Goal: Information Seeking & Learning: Learn about a topic

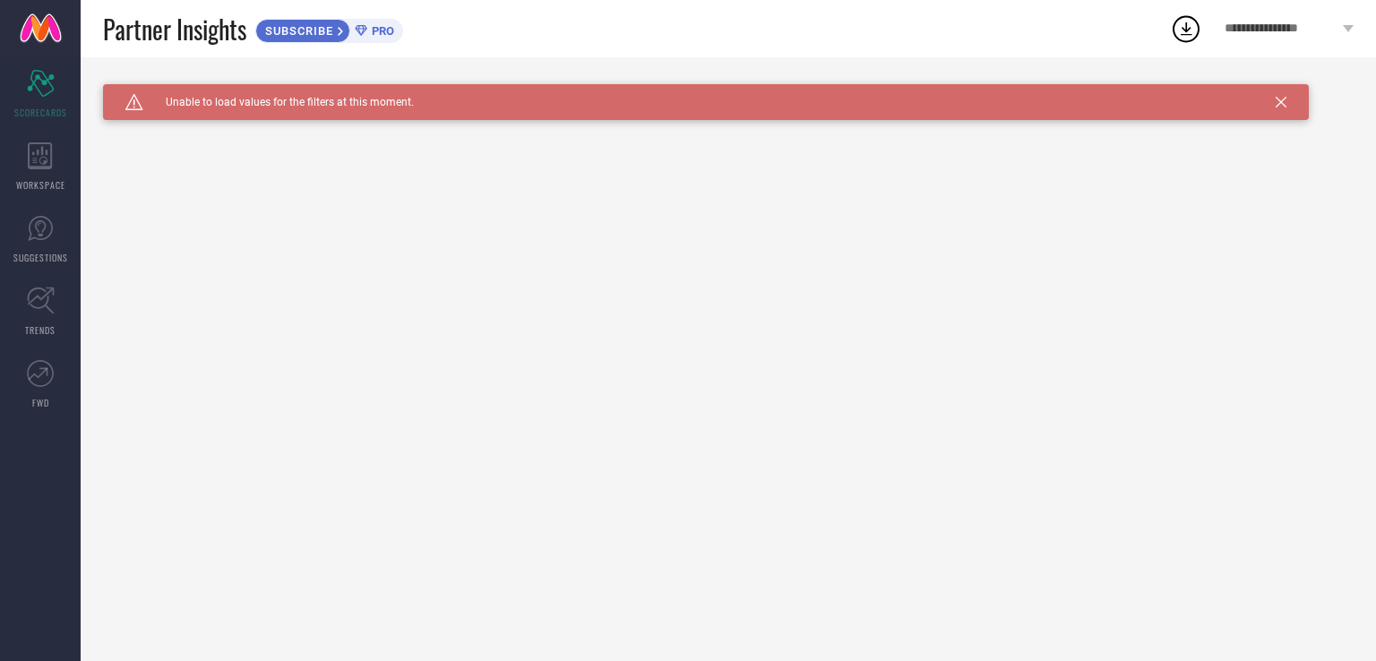
click at [1277, 98] on icon at bounding box center [1280, 102] width 11 height 11
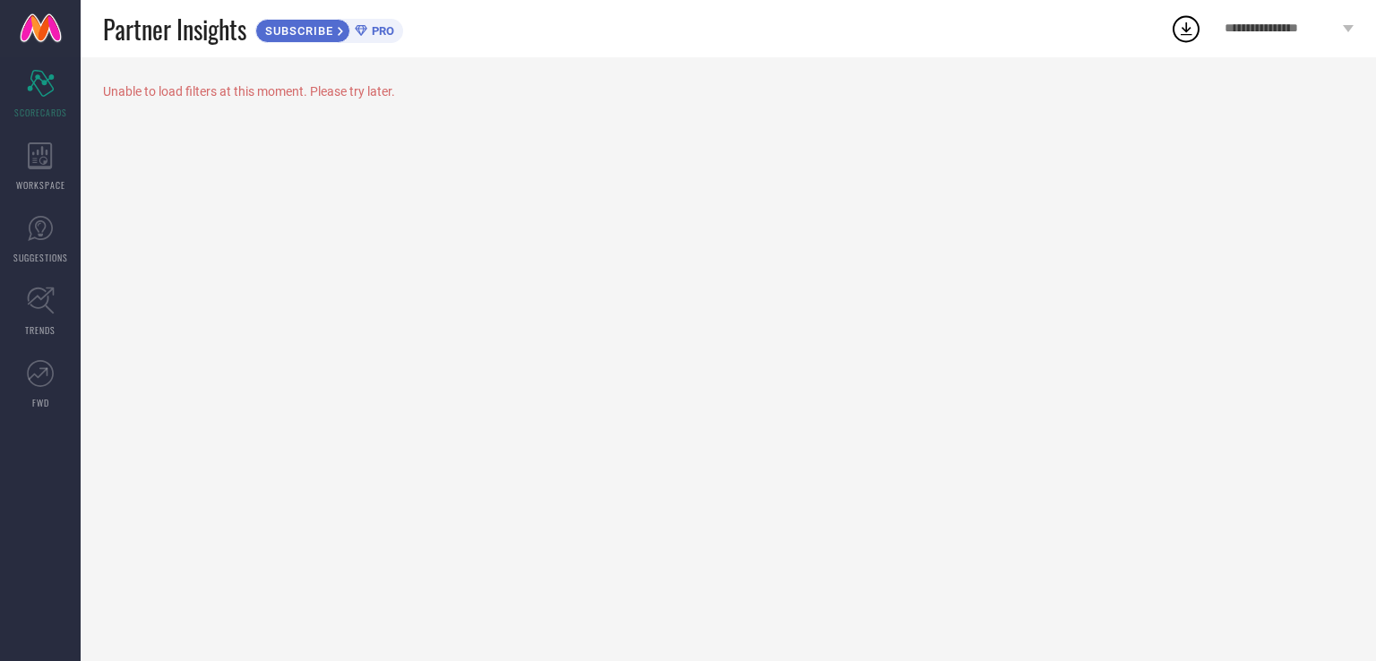
click at [1186, 26] on icon at bounding box center [1186, 28] width 12 height 13
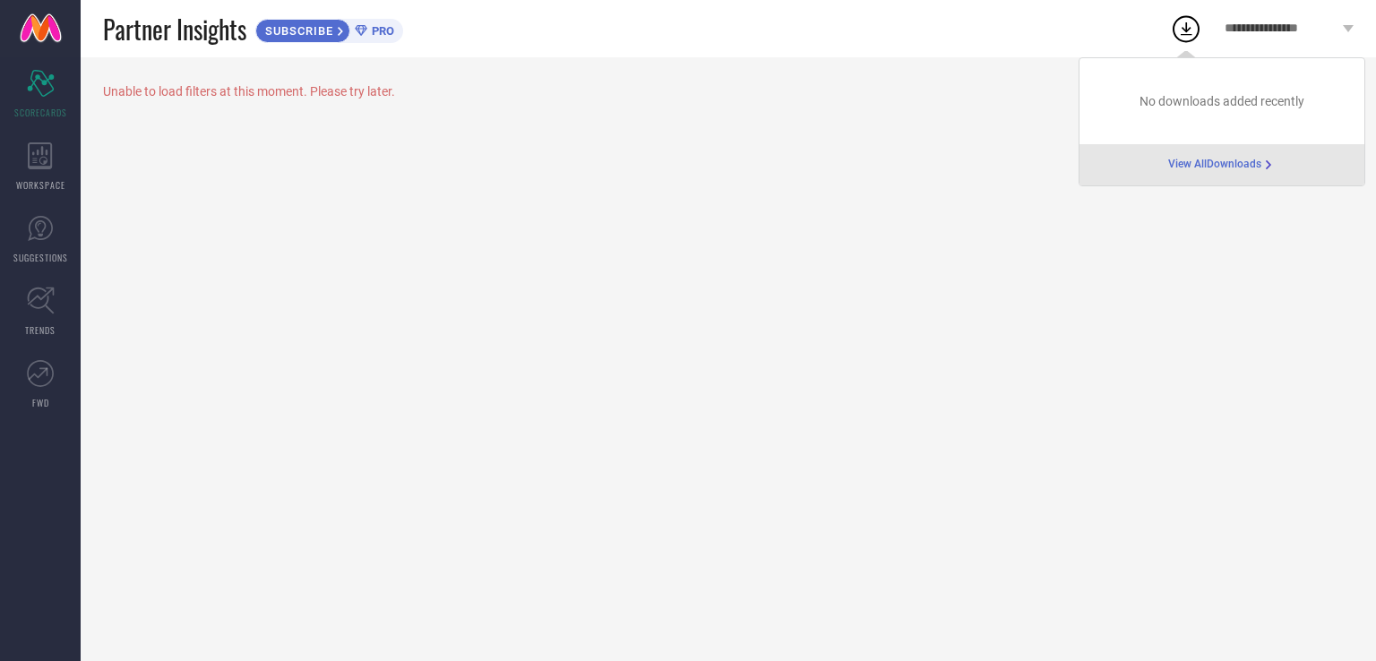
click at [990, 123] on div "Unable to load filters at this moment. Please try later." at bounding box center [728, 359] width 1295 height 604
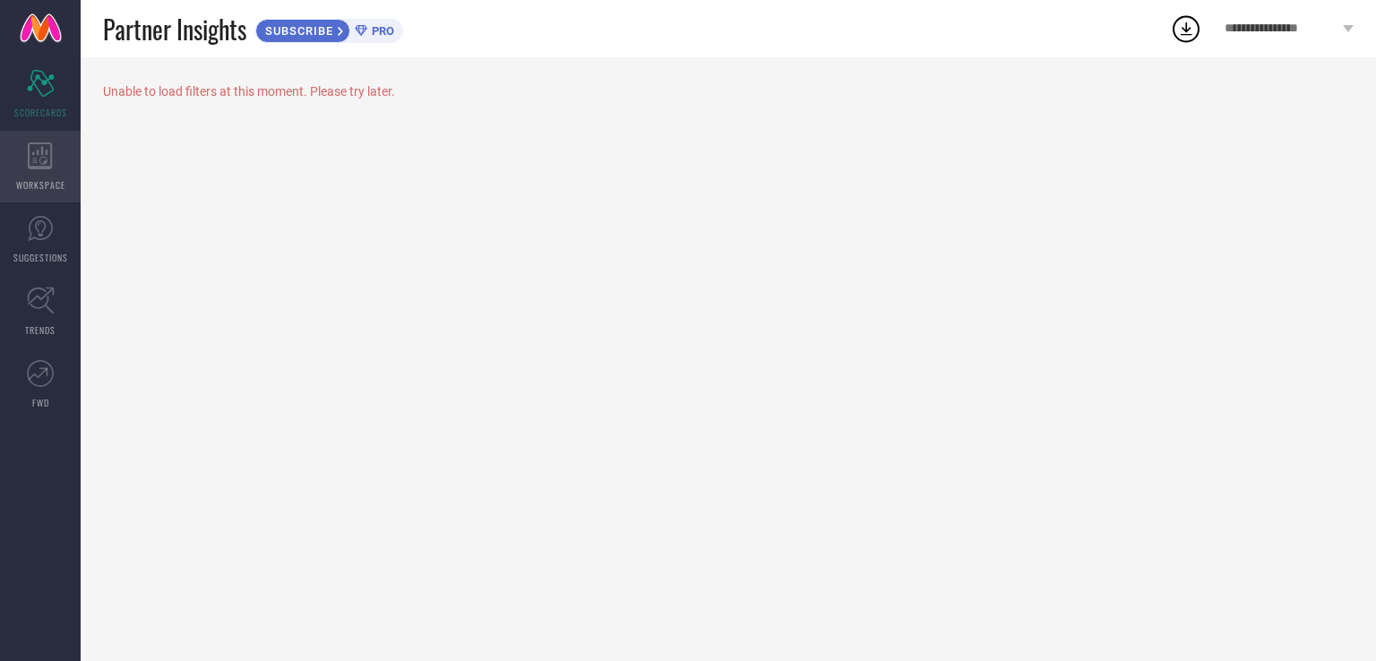
click at [43, 159] on icon at bounding box center [40, 155] width 25 height 27
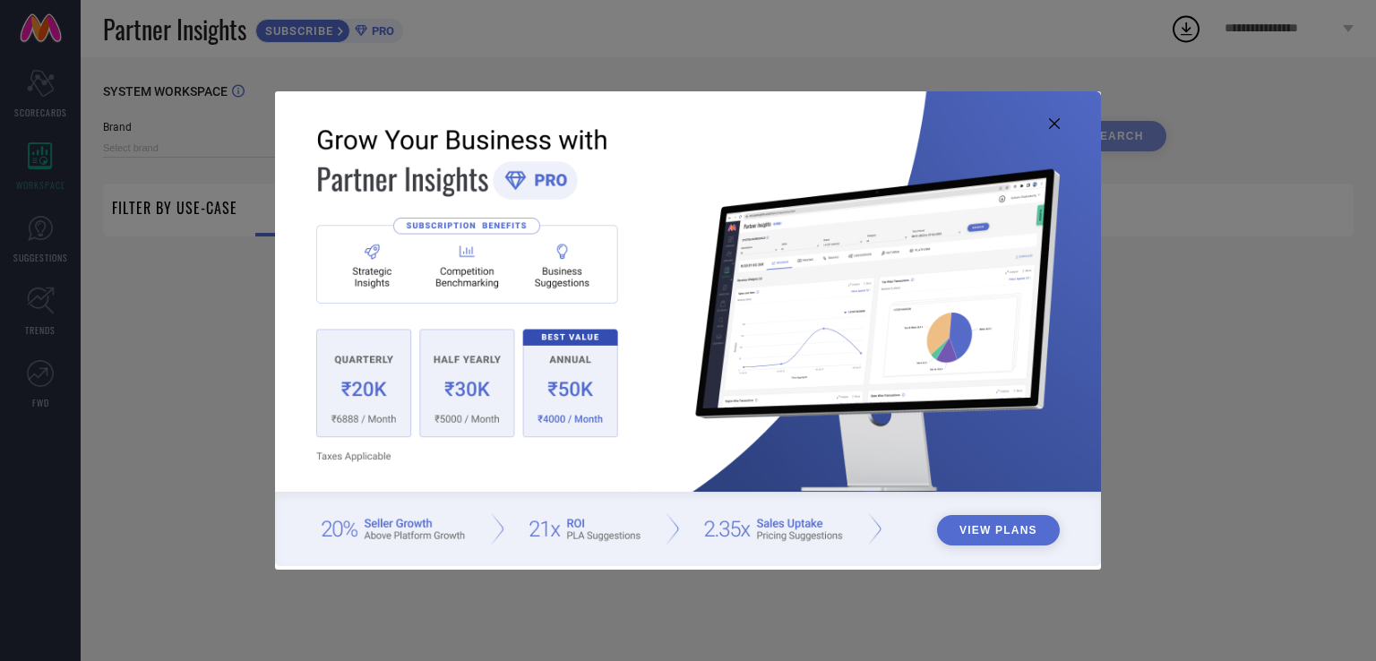
type input "1 STOP FASHION"
type input "All"
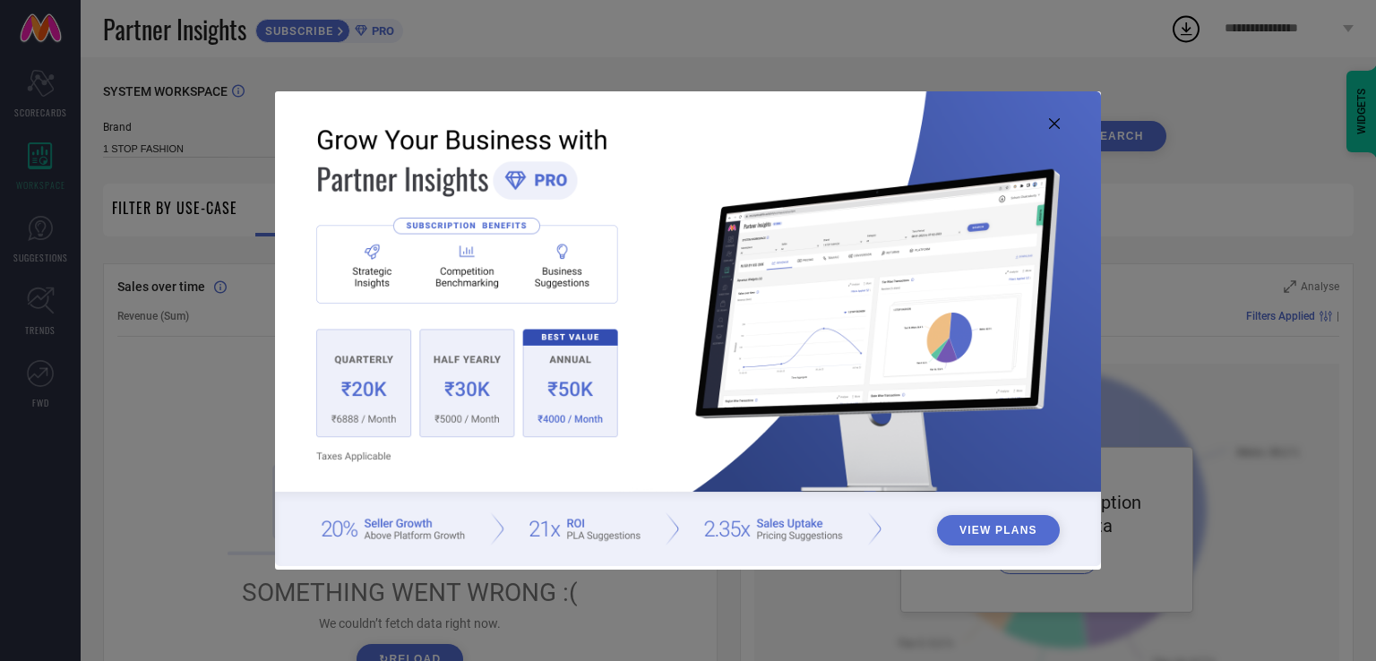
click at [1053, 123] on icon at bounding box center [1054, 123] width 11 height 11
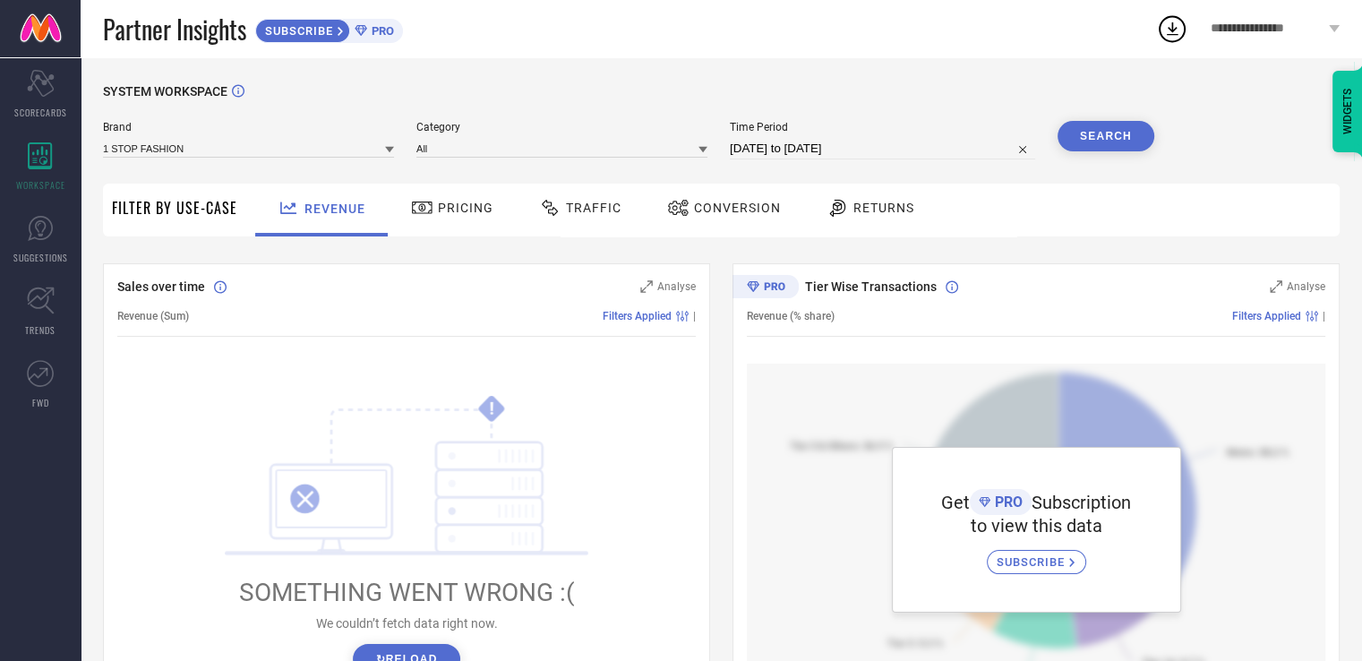
click at [437, 224] on div "Pricing" at bounding box center [452, 210] width 127 height 53
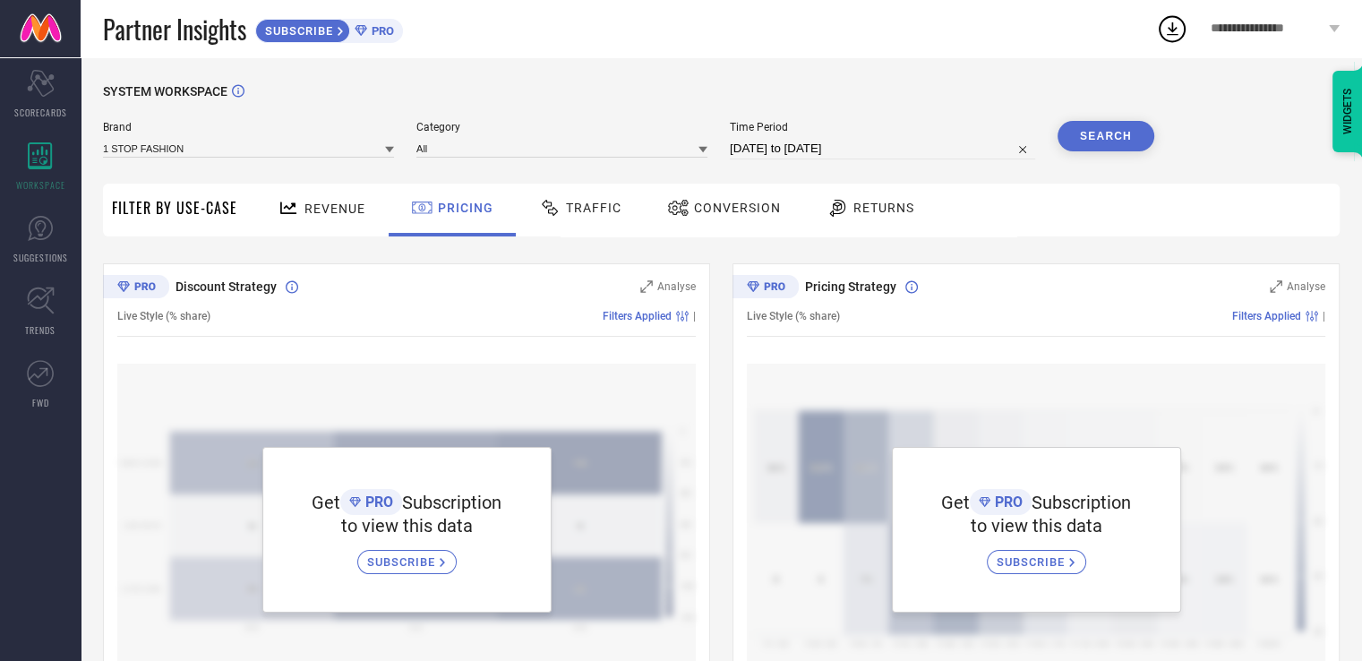
click at [552, 219] on div "Traffic" at bounding box center [580, 208] width 91 height 30
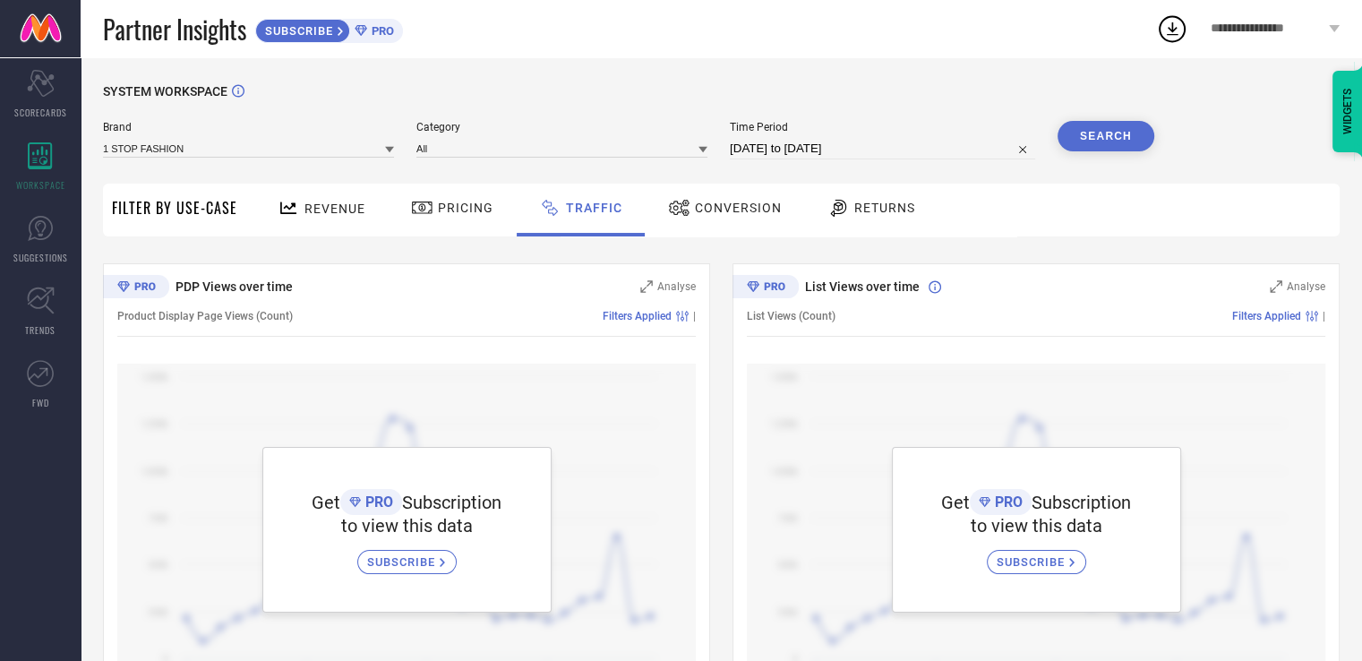
click at [702, 219] on div "Conversion" at bounding box center [725, 208] width 123 height 30
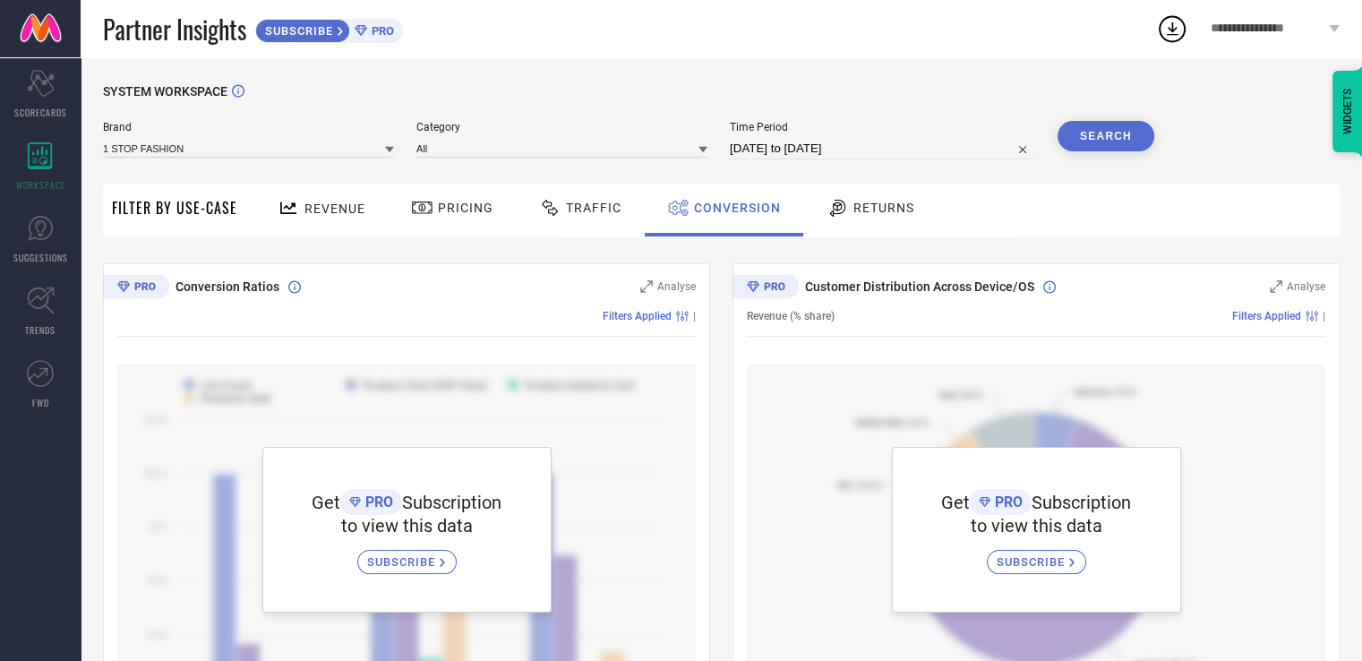
click at [854, 210] on span "Returns" at bounding box center [884, 208] width 61 height 14
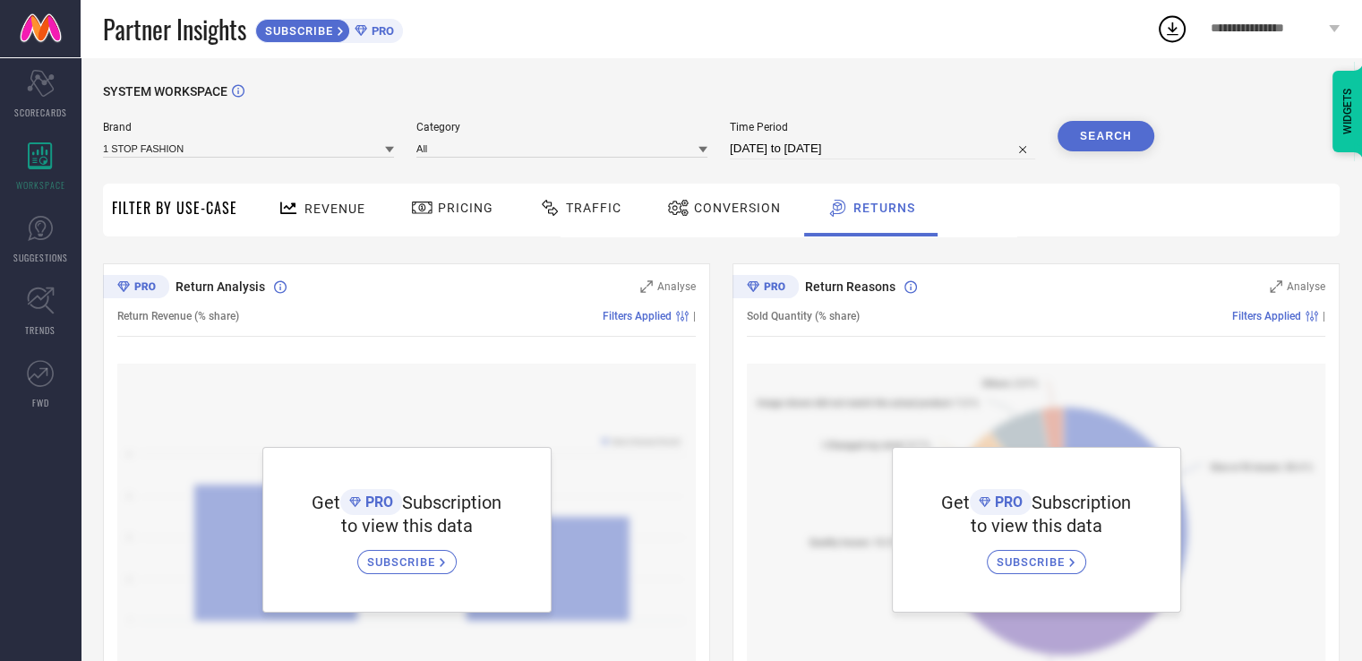
click at [305, 207] on span "Revenue" at bounding box center [335, 209] width 61 height 14
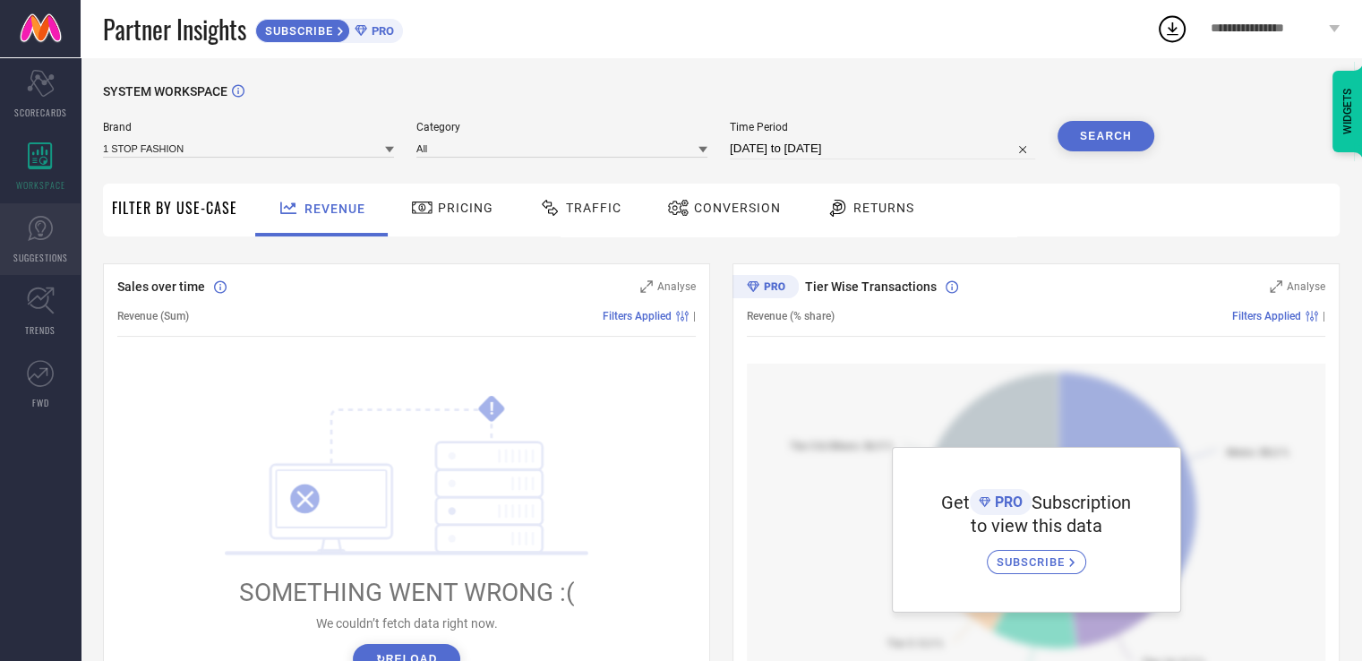
click at [49, 261] on span "SUGGESTIONS" at bounding box center [40, 257] width 55 height 13
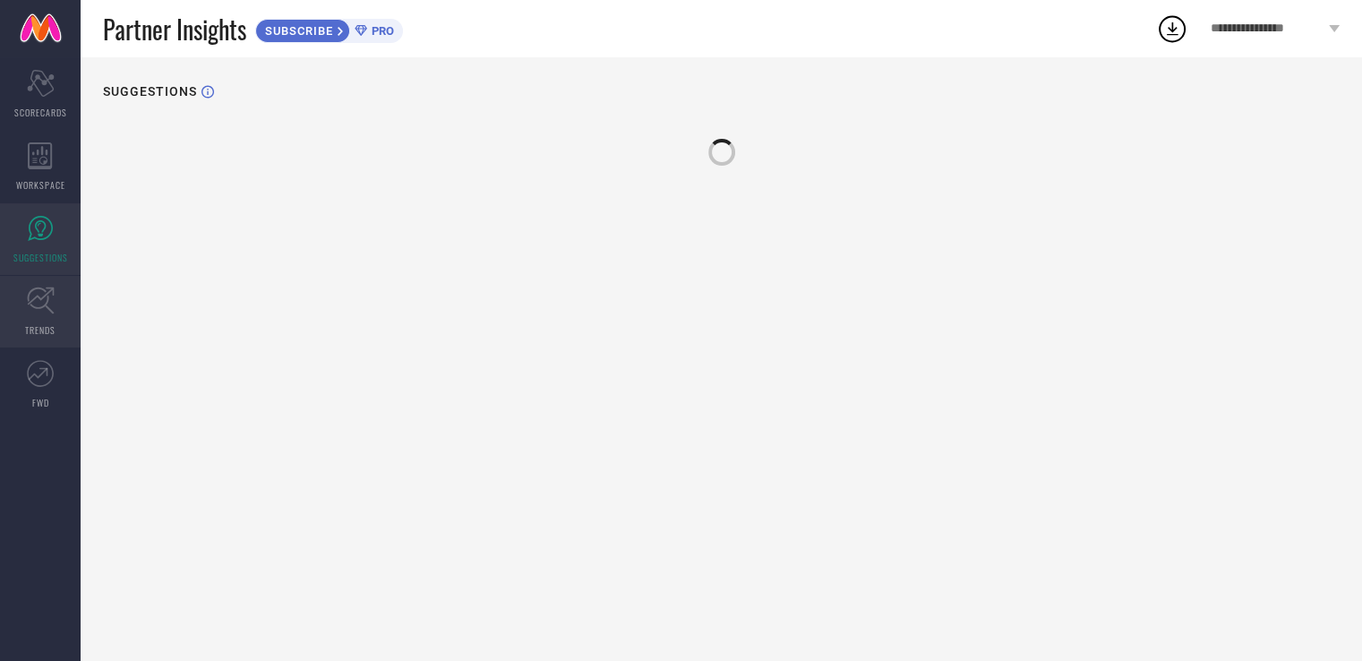
click at [40, 301] on icon at bounding box center [41, 301] width 28 height 28
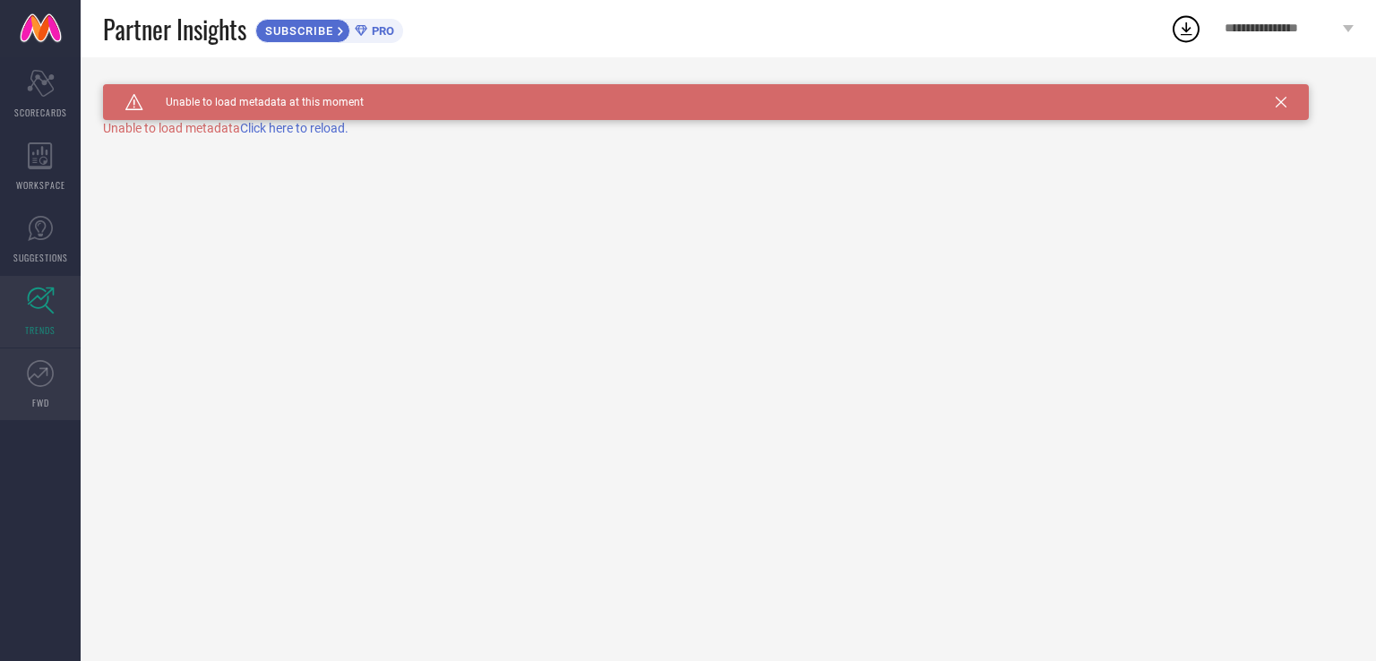
click at [28, 402] on link "FWD" at bounding box center [40, 384] width 81 height 72
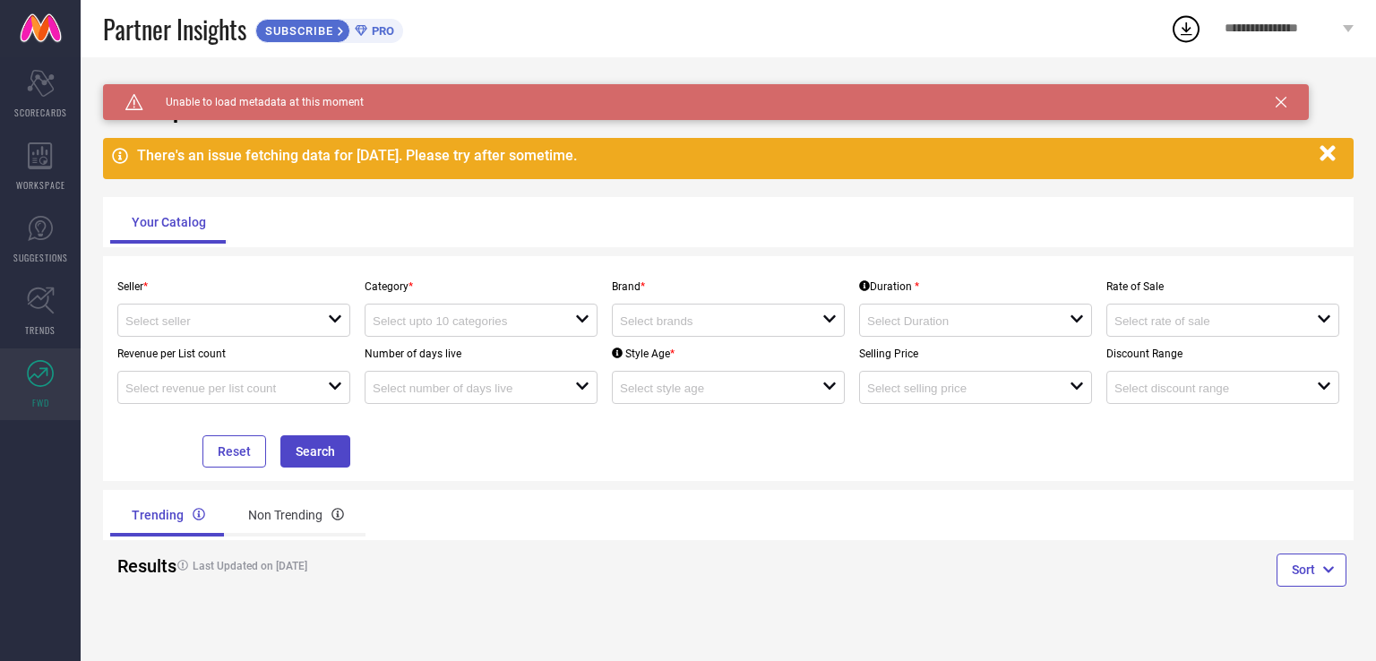
click at [220, 270] on div "Seller * open Category * open Brand * open Duration * open Rate of Sale open Re…" at bounding box center [728, 368] width 1250 height 225
click at [210, 309] on div "open" at bounding box center [233, 320] width 233 height 33
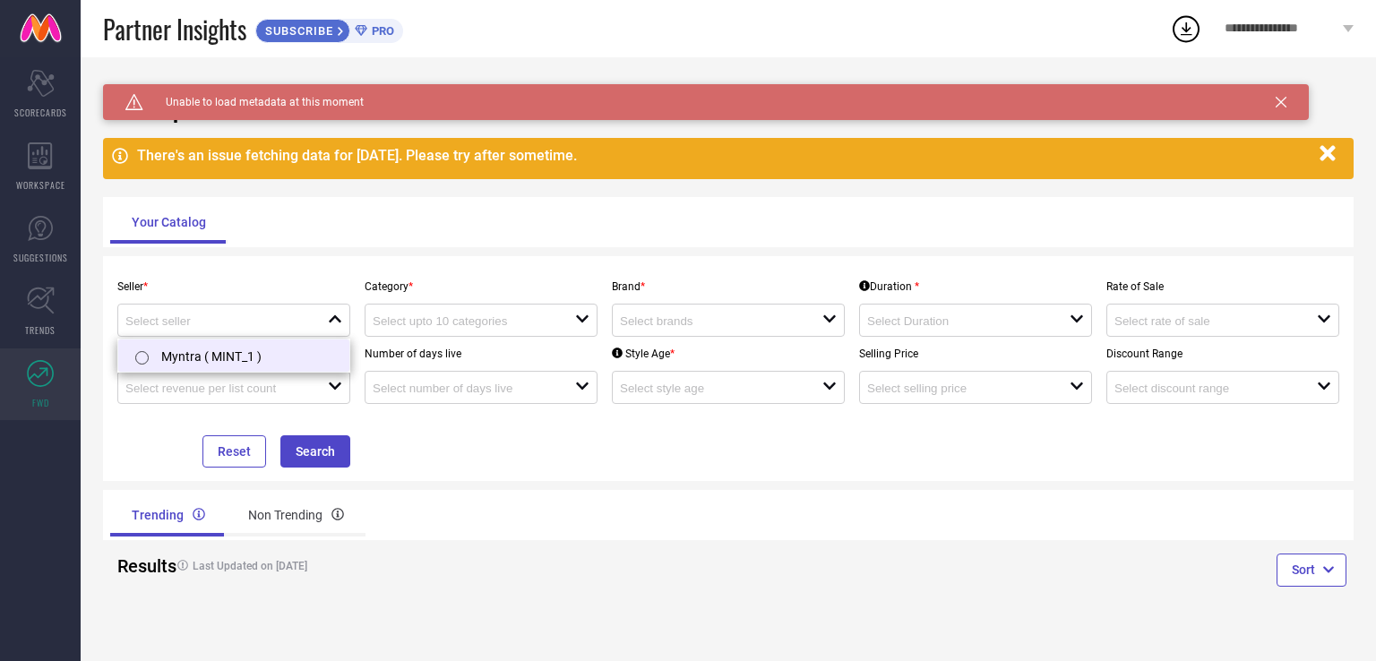
click at [211, 353] on li "Myntra ( MINT_1 )" at bounding box center [233, 355] width 231 height 32
type input "Myntra ( MINT_1 )"
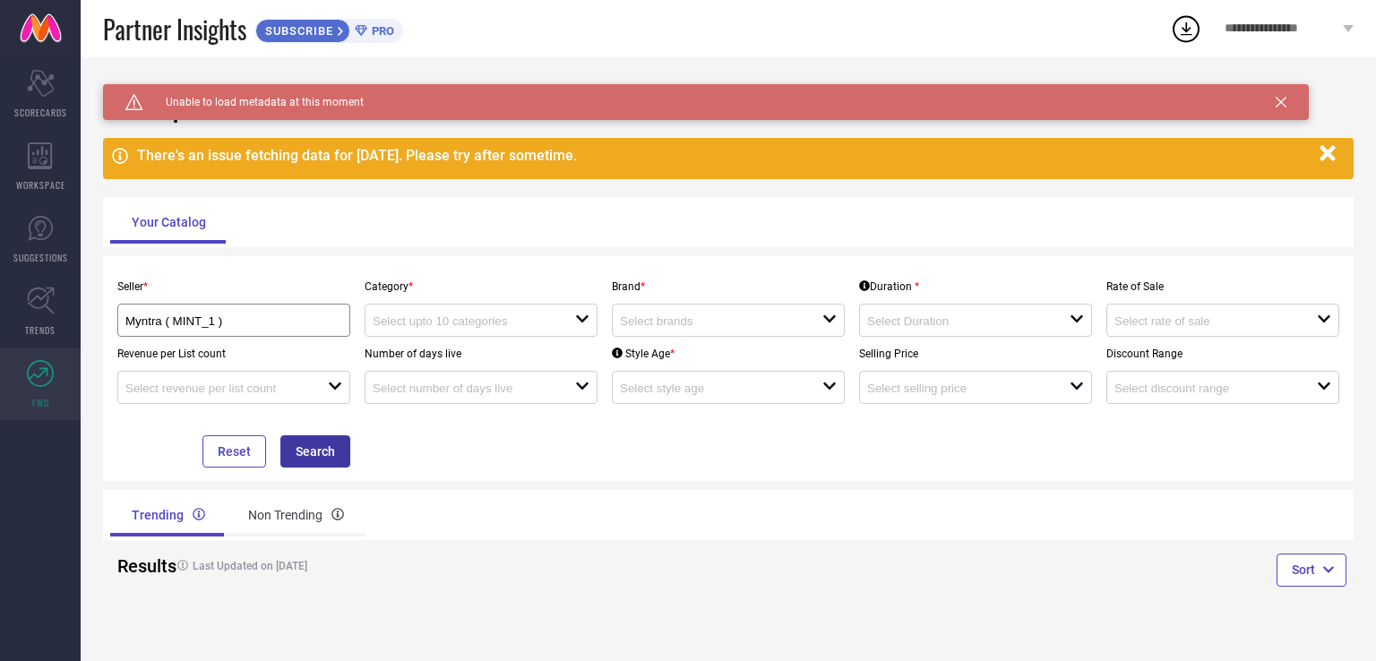
click at [300, 457] on button "Search" at bounding box center [315, 451] width 70 height 32
click at [578, 301] on div "Category * open" at bounding box center [480, 303] width 247 height 67
click at [550, 312] on div "open" at bounding box center [481, 320] width 233 height 33
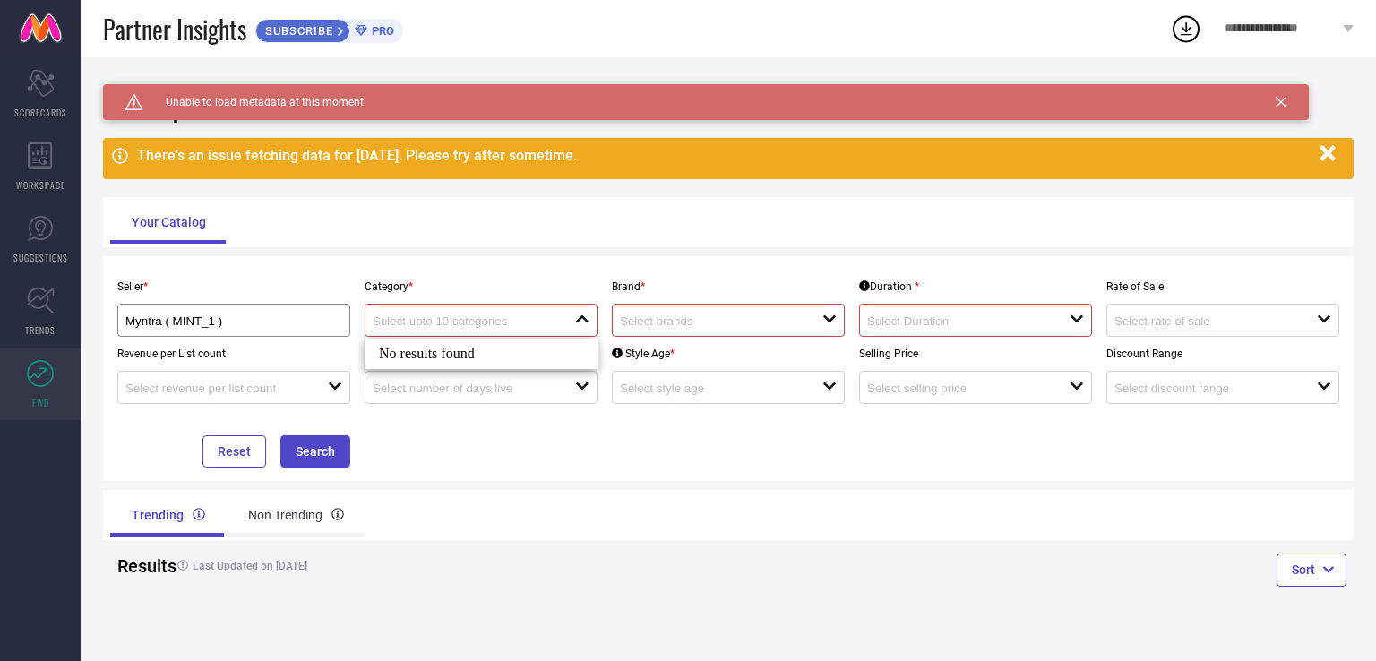
drag, startPoint x: 502, startPoint y: 364, endPoint x: 587, endPoint y: 341, distance: 88.0
click at [502, 365] on div "No results found" at bounding box center [481, 354] width 233 height 30
click at [722, 333] on div "open" at bounding box center [728, 320] width 233 height 33
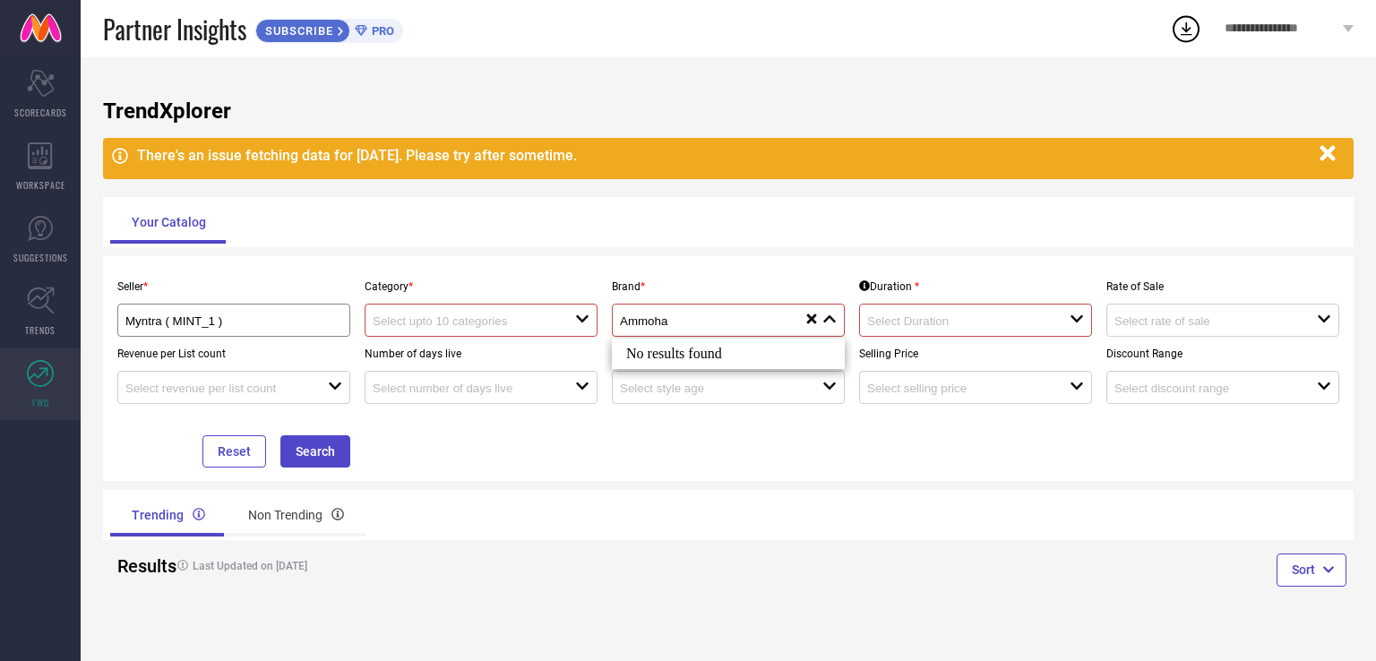
type input "Ammoha"
click at [759, 362] on div "No results found" at bounding box center [728, 354] width 233 height 30
click at [1014, 331] on div "open" at bounding box center [975, 320] width 233 height 33
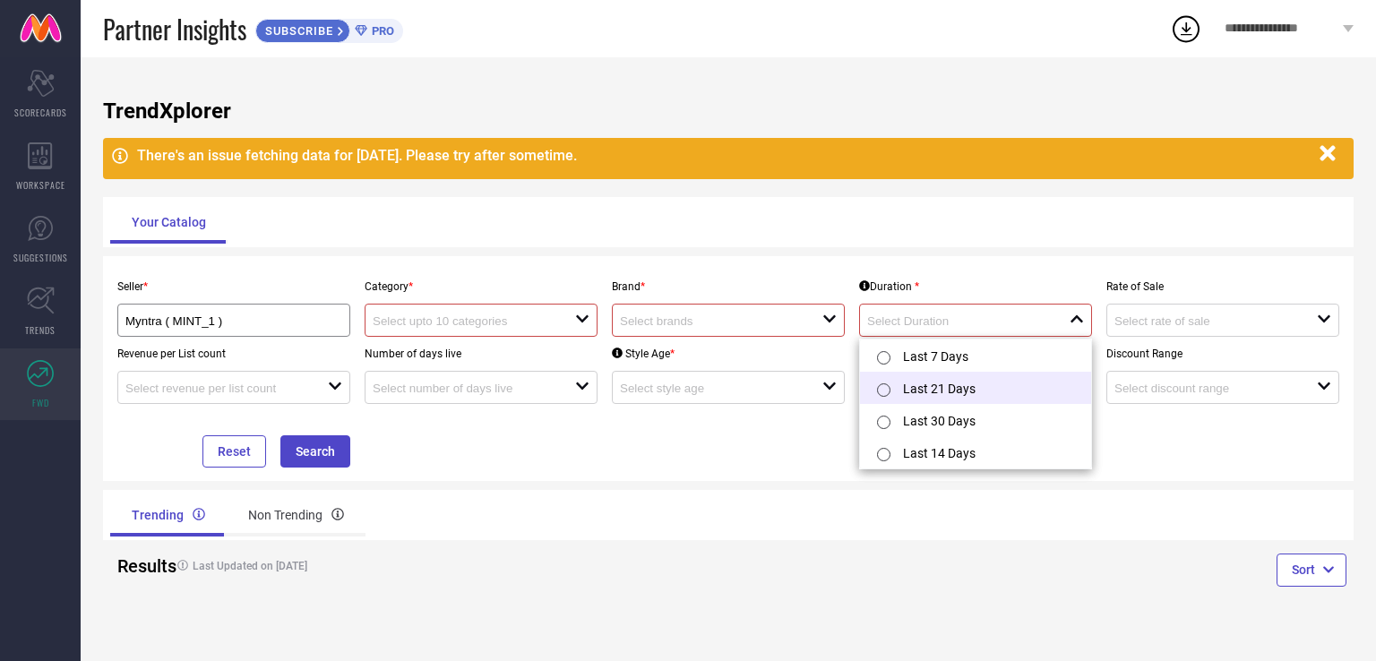
click at [914, 372] on li "Last 21 Days" at bounding box center [975, 388] width 231 height 32
type input "Last 21 Days"
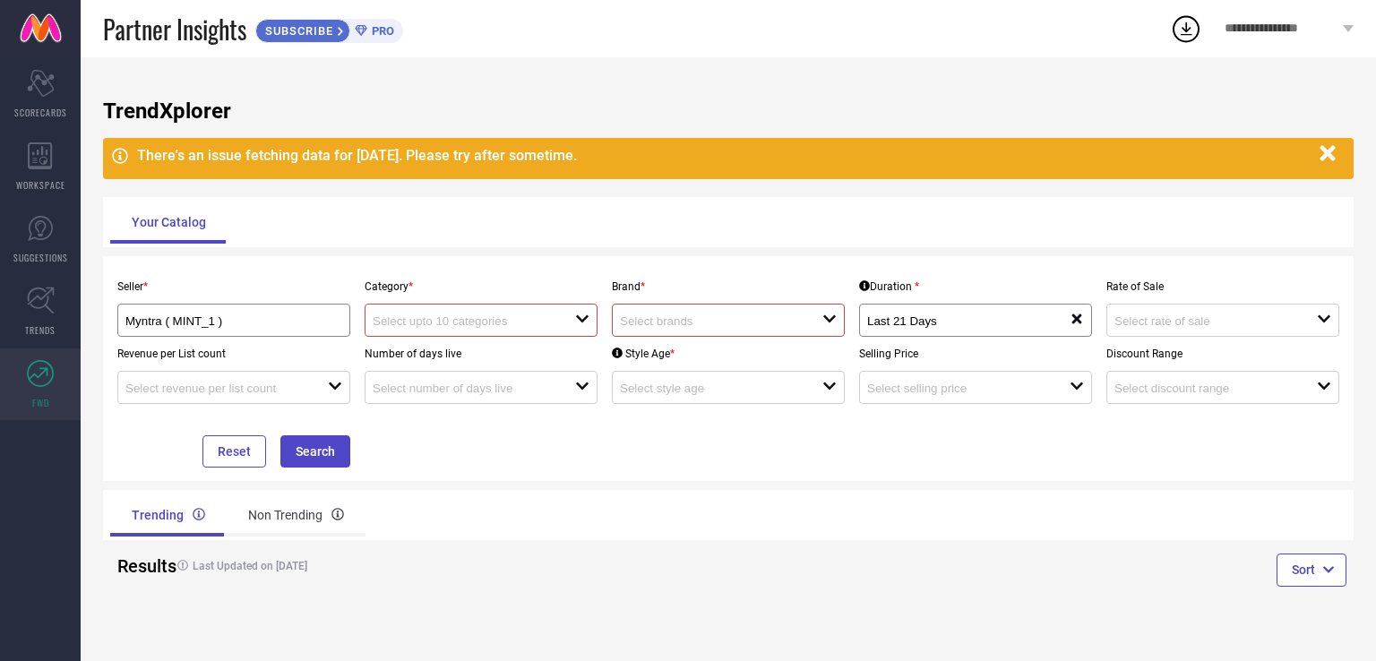
click at [304, 431] on div "Reset Search" at bounding box center [233, 436] width 247 height 64
click at [294, 435] on div "Reset Search" at bounding box center [233, 436] width 247 height 64
click at [294, 434] on div "Reset Search" at bounding box center [233, 436] width 247 height 64
